Goal: Communication & Community: Participate in discussion

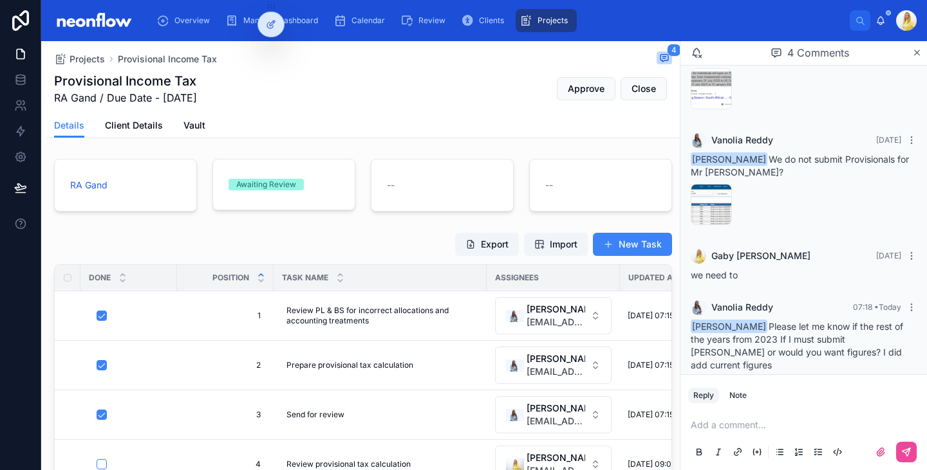
scroll to position [70, 0]
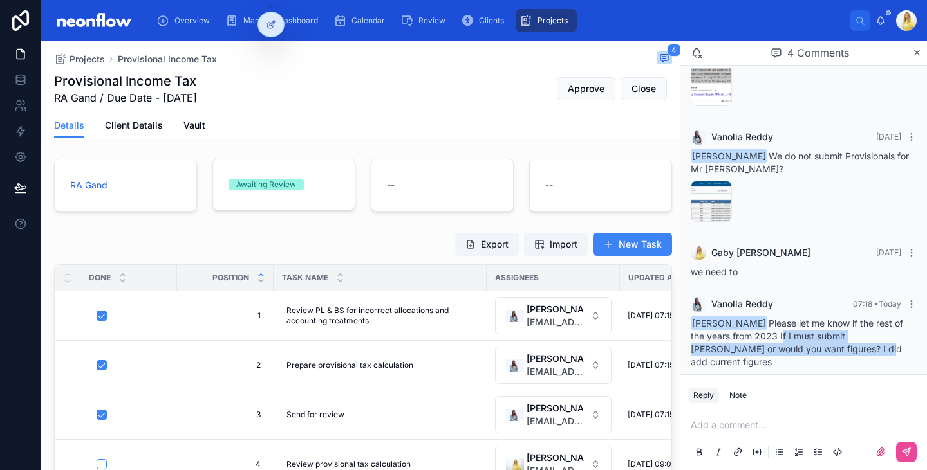
drag, startPoint x: 805, startPoint y: 350, endPoint x: 764, endPoint y: 336, distance: 42.9
click at [764, 336] on span "[PERSON_NAME] Please let me know if the rest of the years from 2023 If I must s…" at bounding box center [796, 343] width 212 height 50
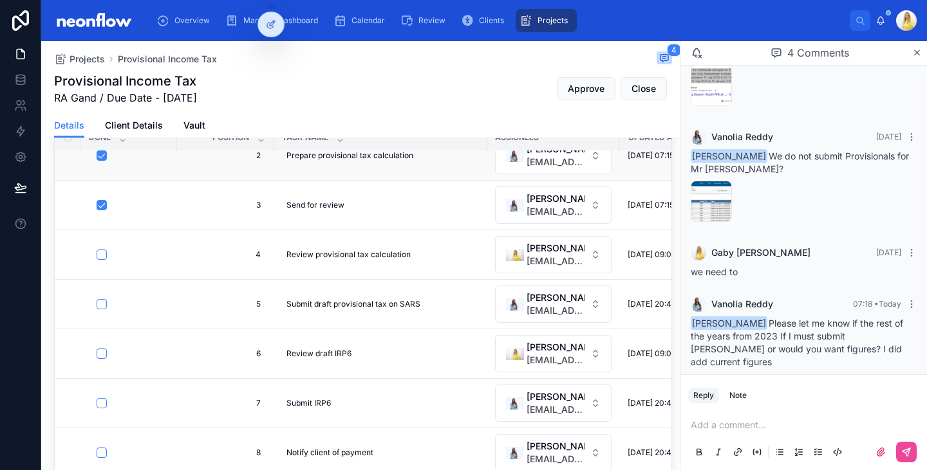
scroll to position [150, 0]
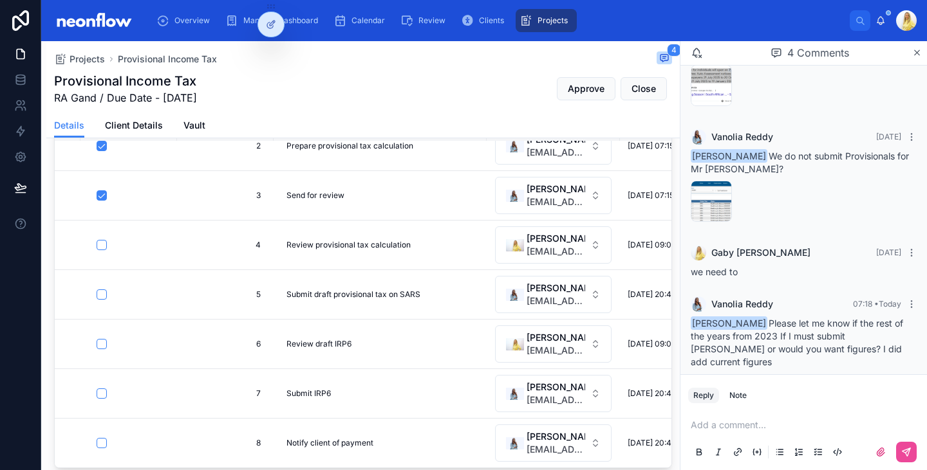
click at [727, 429] on p at bounding box center [805, 425] width 231 height 13
click at [703, 200] on div "image .png" at bounding box center [710, 201] width 41 height 41
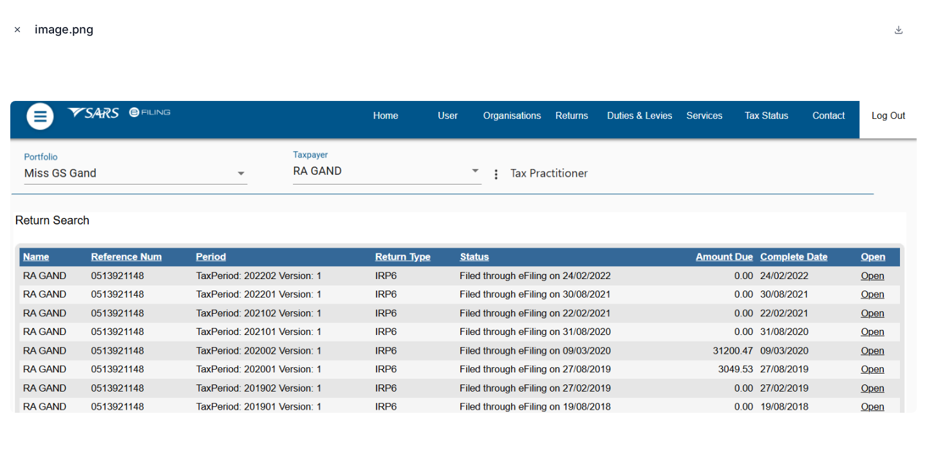
click at [17, 28] on icon "Close modal" at bounding box center [17, 29] width 9 height 9
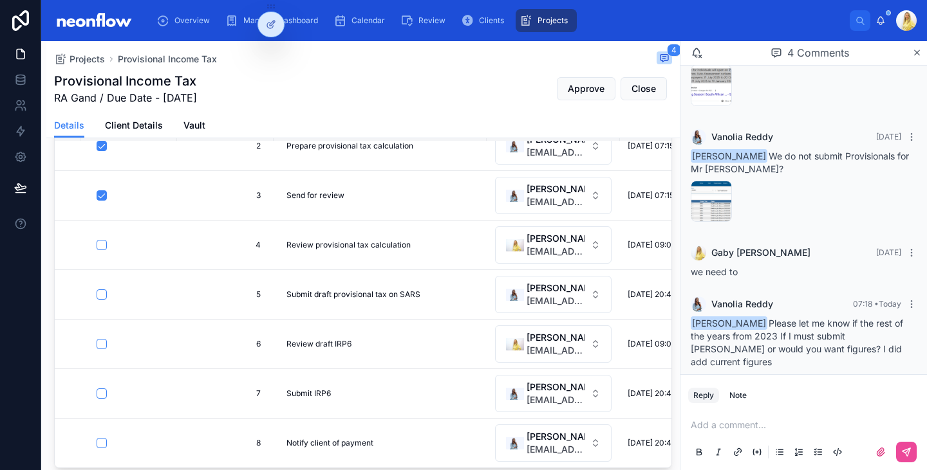
click at [786, 432] on div "Add a comment..." at bounding box center [803, 438] width 231 height 54
click at [762, 431] on p at bounding box center [805, 425] width 231 height 13
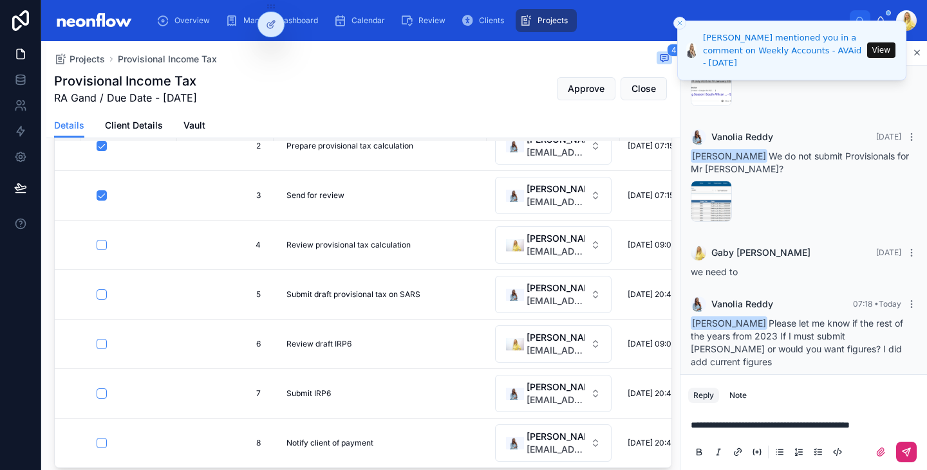
click at [906, 457] on button at bounding box center [906, 452] width 21 height 21
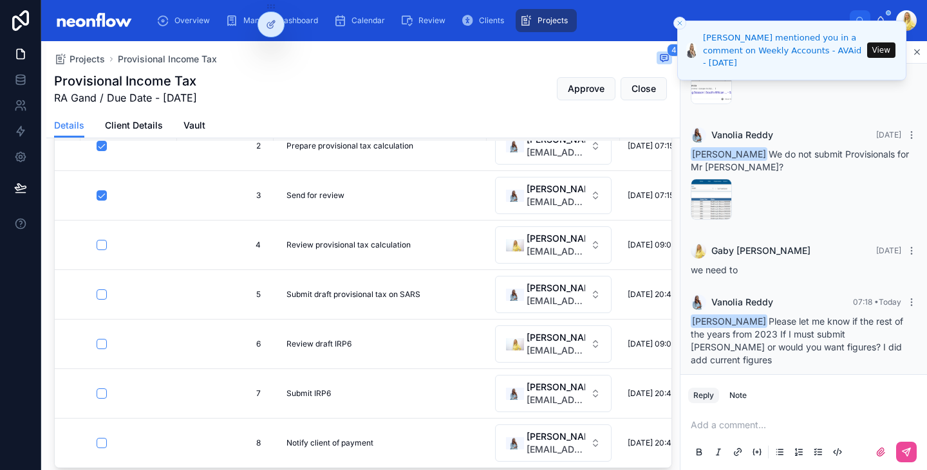
click at [779, 432] on div "Add a comment..." at bounding box center [803, 438] width 231 height 54
click at [779, 430] on p at bounding box center [805, 425] width 231 height 13
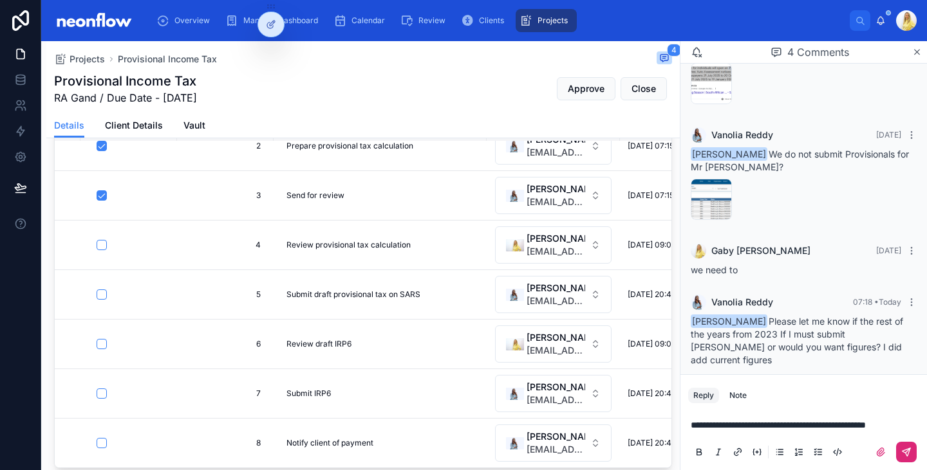
click at [907, 454] on icon at bounding box center [906, 452] width 10 height 10
